Goal: Task Accomplishment & Management: Use online tool/utility

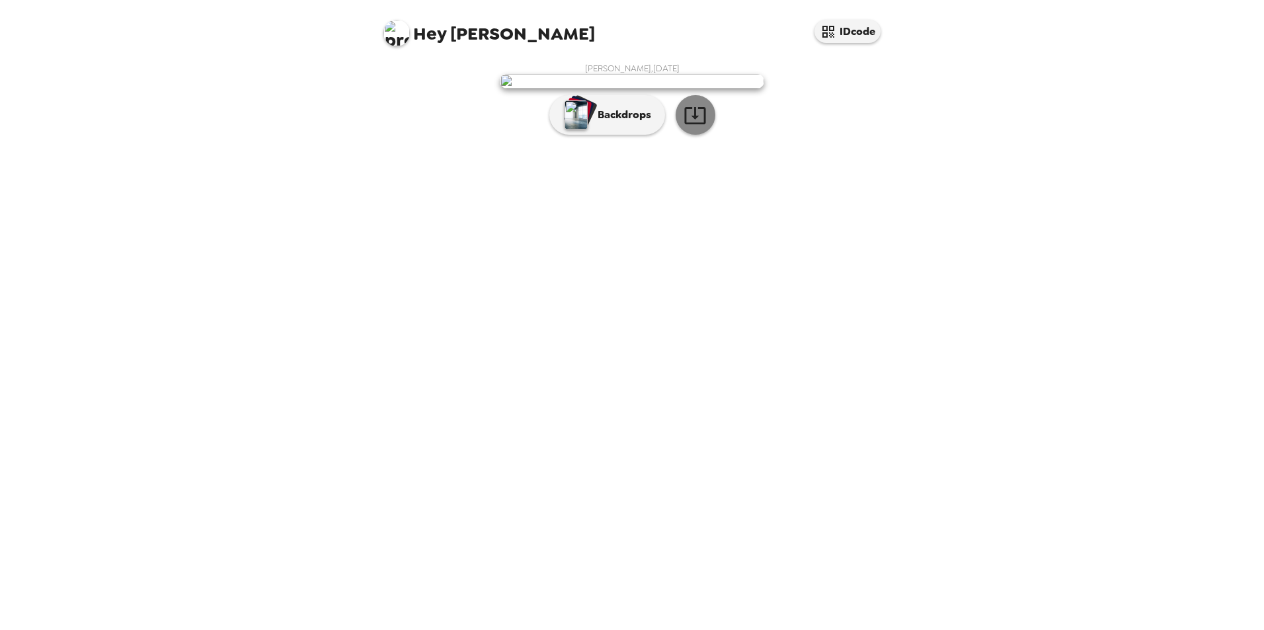
click at [701, 127] on icon "button" at bounding box center [694, 115] width 23 height 23
click at [929, 422] on div "Hey [PERSON_NAME] IDcode [PERSON_NAME] , [DATE] Backdrops" at bounding box center [632, 315] width 1264 height 630
click at [634, 123] on p "Backdrops" at bounding box center [621, 115] width 60 height 16
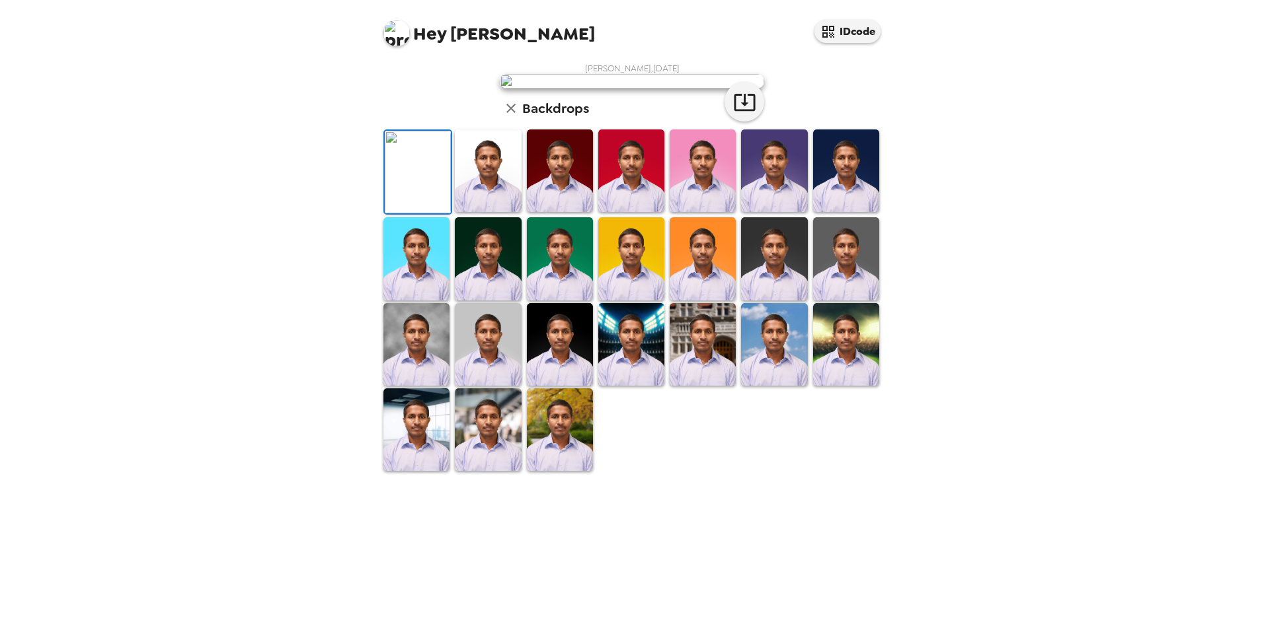
scroll to position [132, 0]
click at [493, 212] on img at bounding box center [488, 171] width 66 height 83
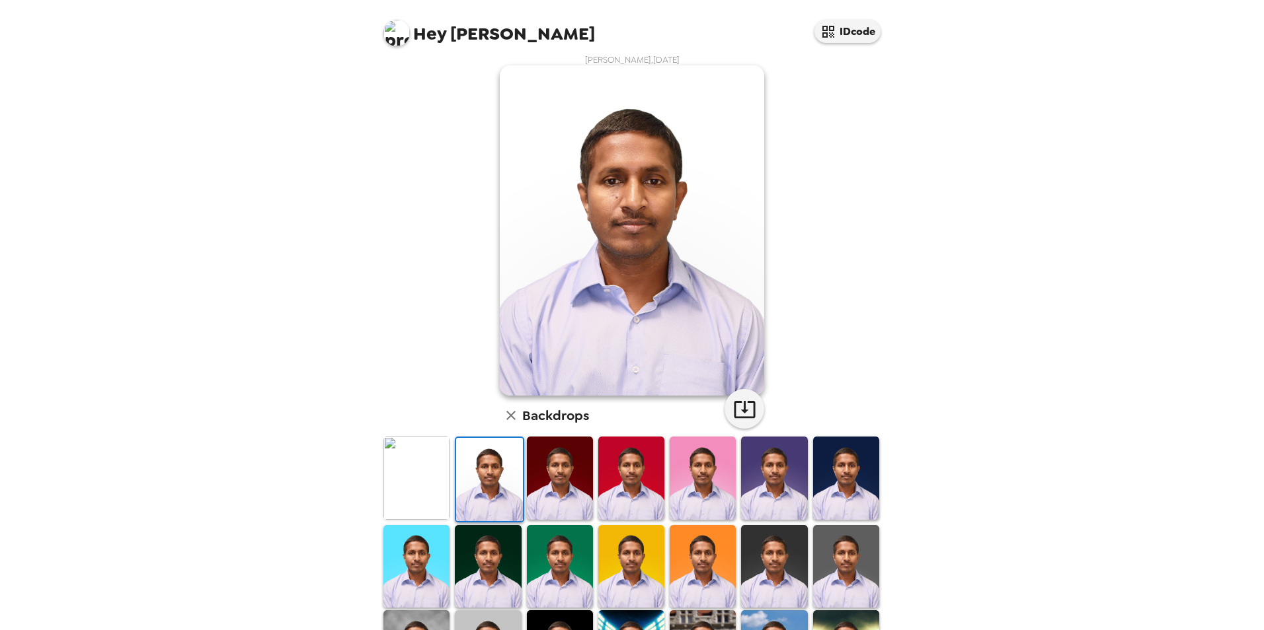
scroll to position [0, 0]
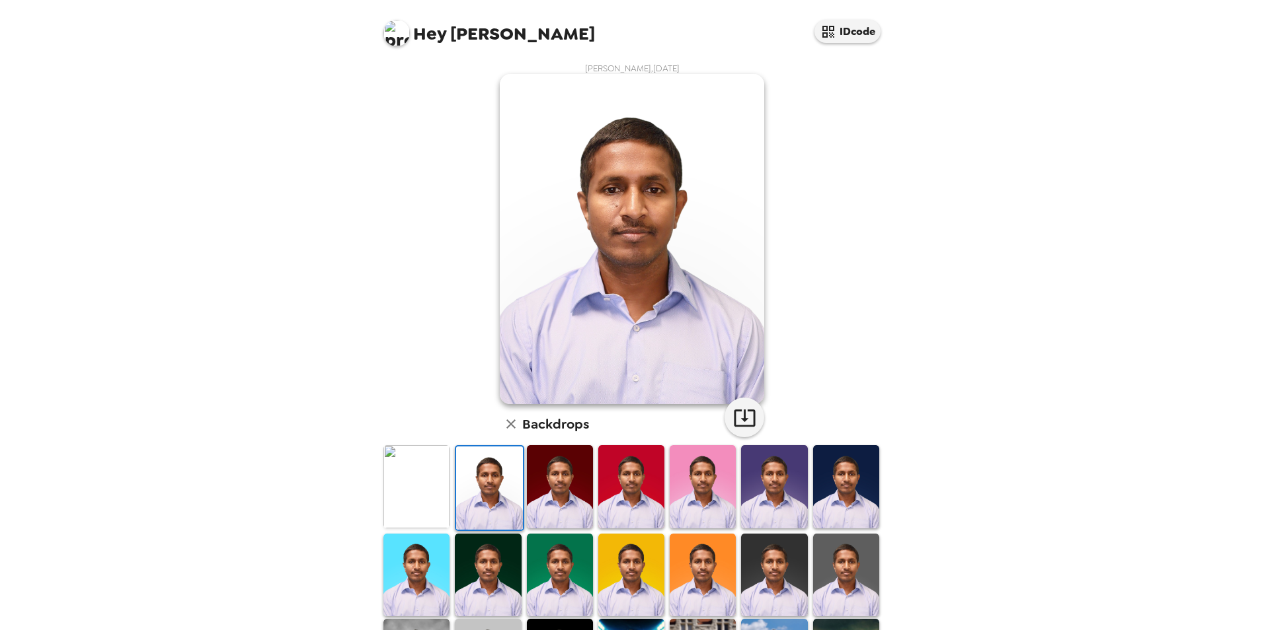
click at [560, 483] on img at bounding box center [560, 486] width 66 height 83
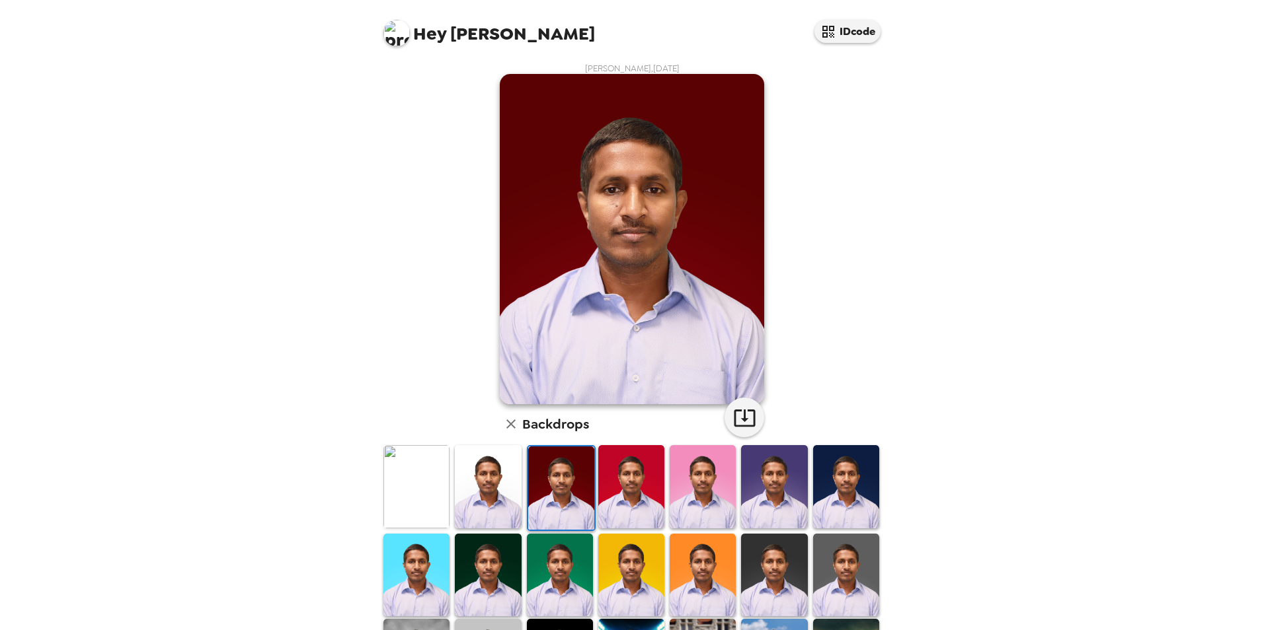
click at [633, 491] on img at bounding box center [631, 486] width 66 height 83
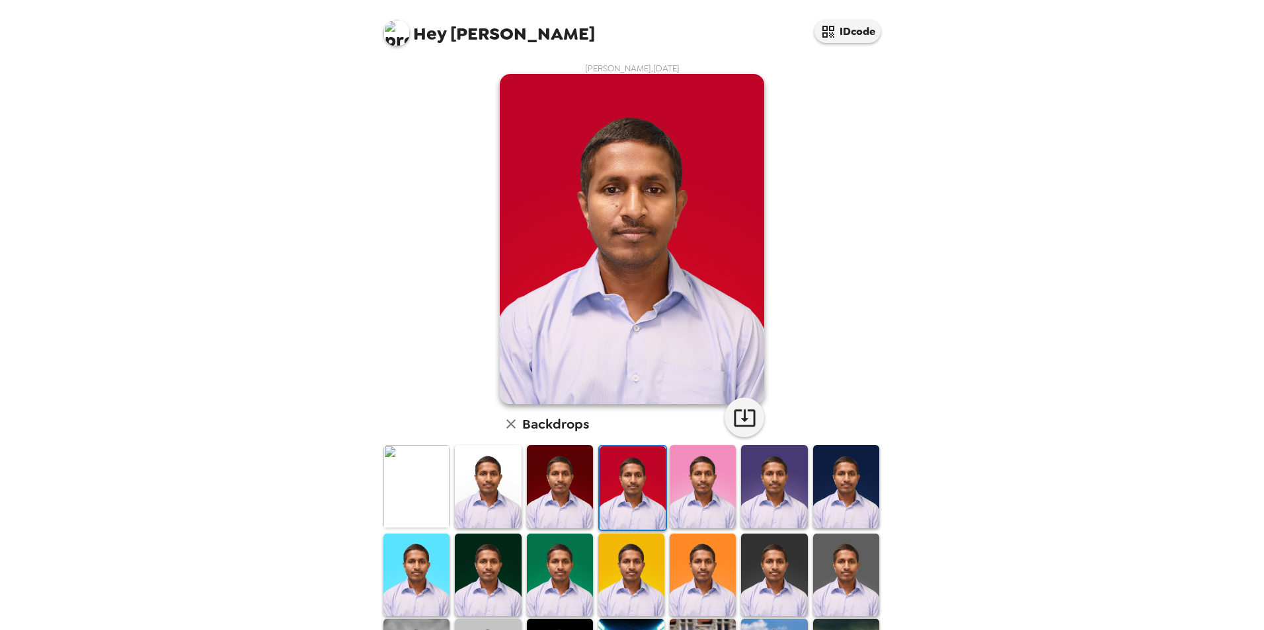
click at [697, 496] on img at bounding box center [702, 486] width 66 height 83
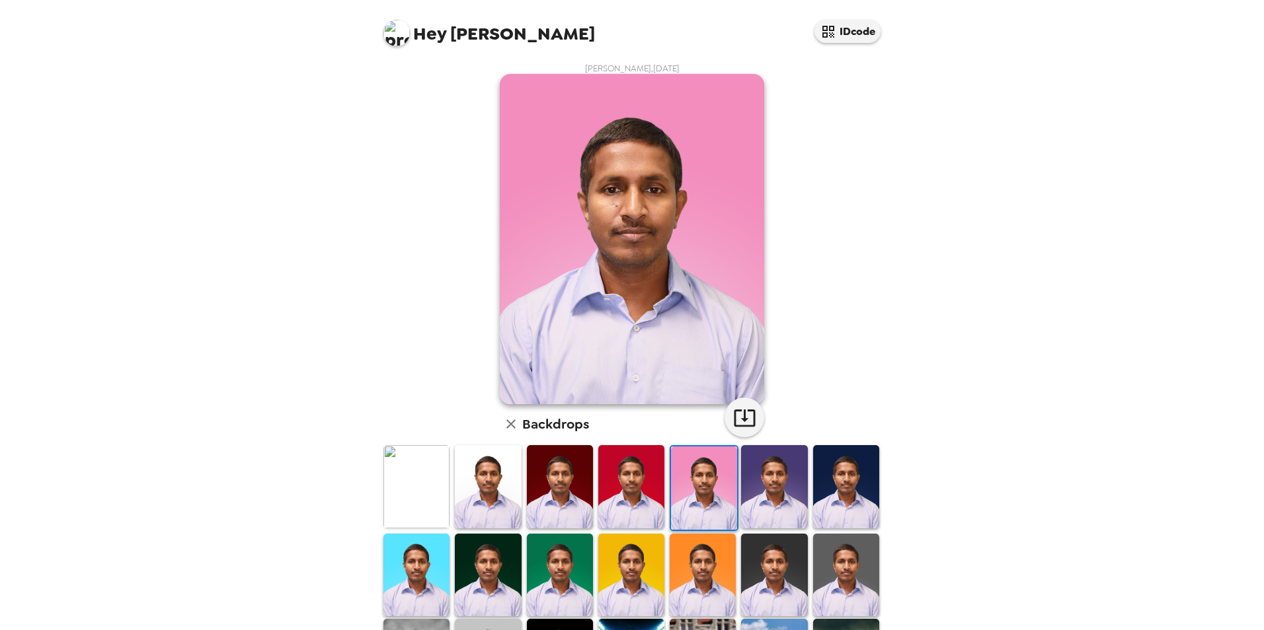
click at [776, 503] on img at bounding box center [774, 486] width 66 height 83
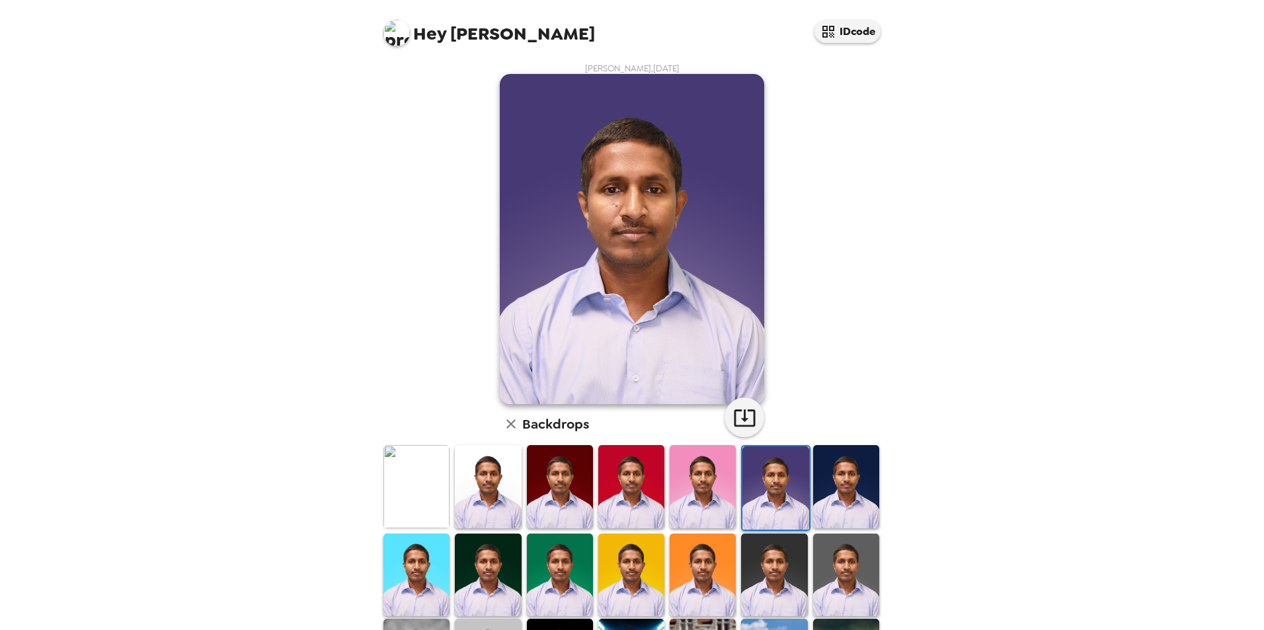
click at [849, 501] on img at bounding box center [846, 486] width 66 height 83
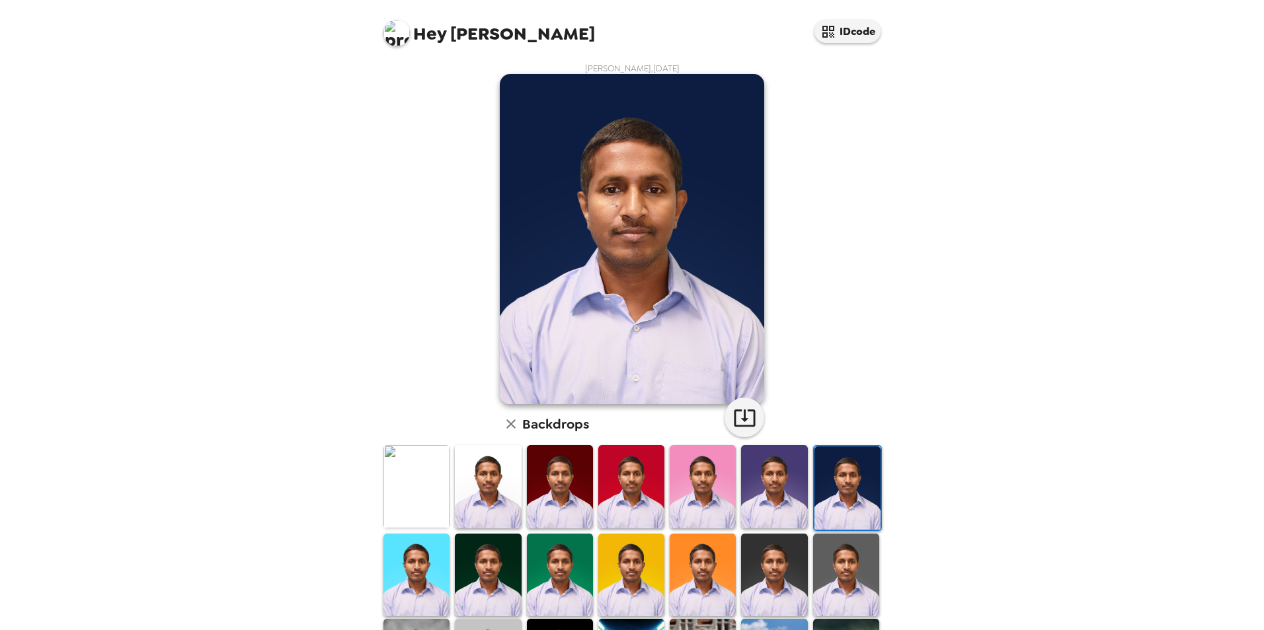
click at [639, 550] on img at bounding box center [631, 575] width 66 height 83
